Goal: Task Accomplishment & Management: Complete application form

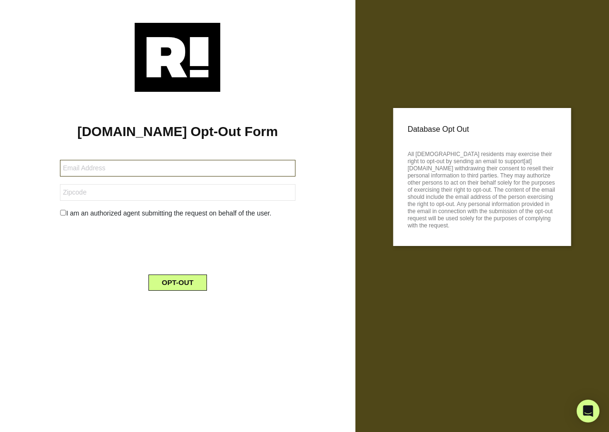
type input "[EMAIL_ADDRESS][DOMAIN_NAME]"
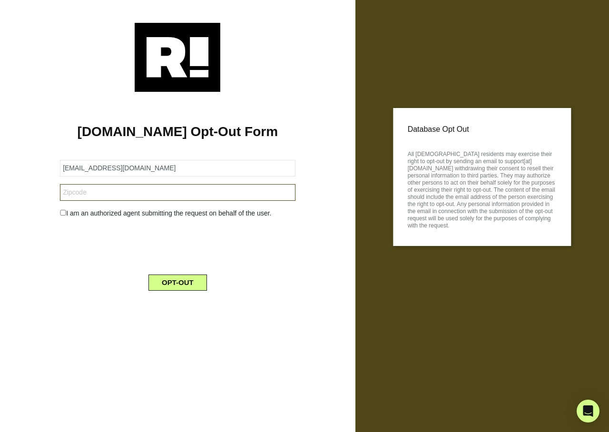
type input "75119"
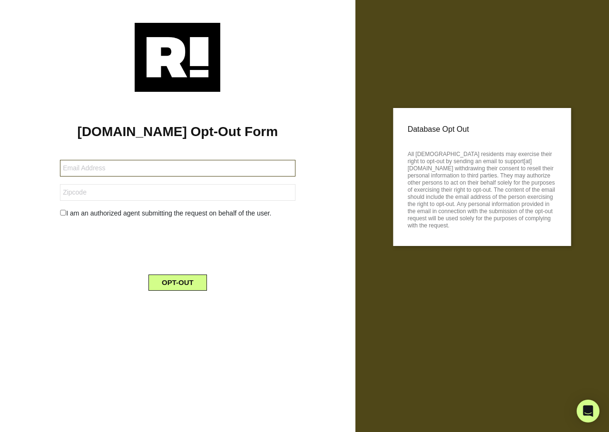
type input "rroppmd@sbcglobal.net"
type input "60035"
type input "[EMAIL_ADDRESS][DOMAIN_NAME]"
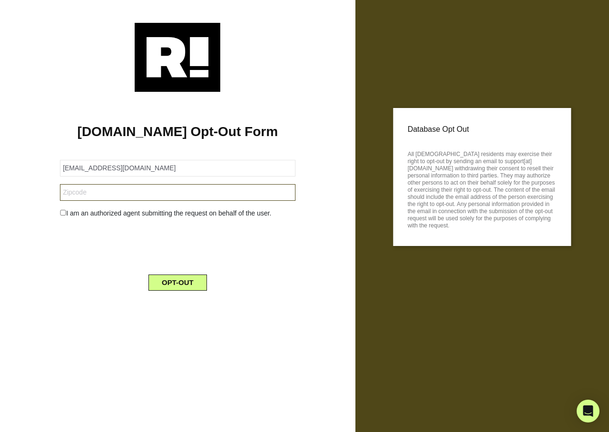
type input "30253"
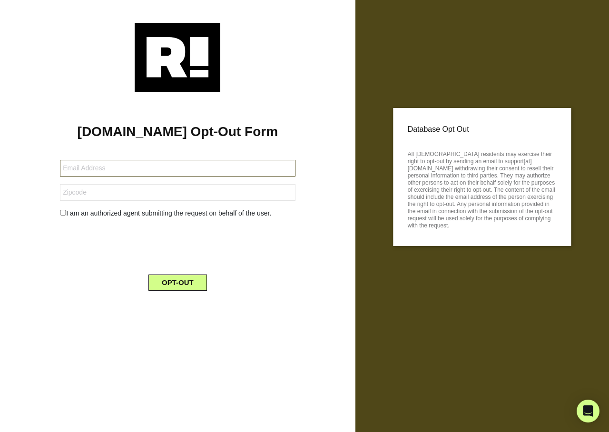
type input "[PERSON_NAME][EMAIL_ADDRESS][DOMAIN_NAME]"
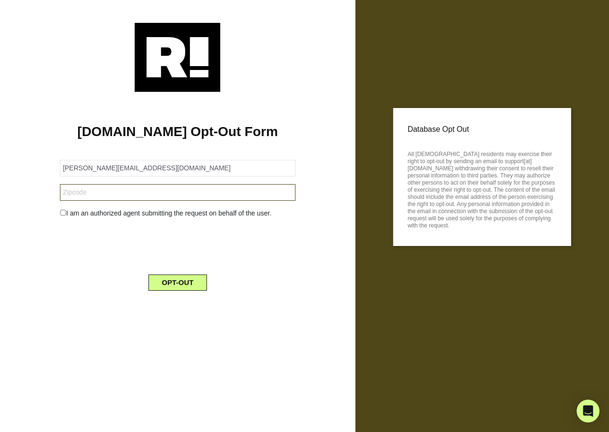
type input "08753"
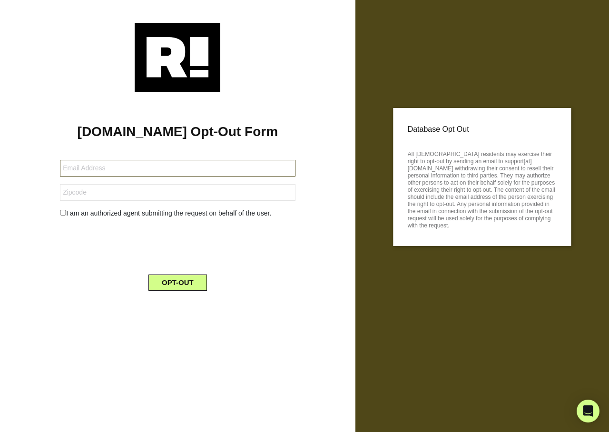
type input "[EMAIL_ADDRESS][DOMAIN_NAME]"
type input "34239"
